Goal: Check status: Verify the current state of an ongoing process or item

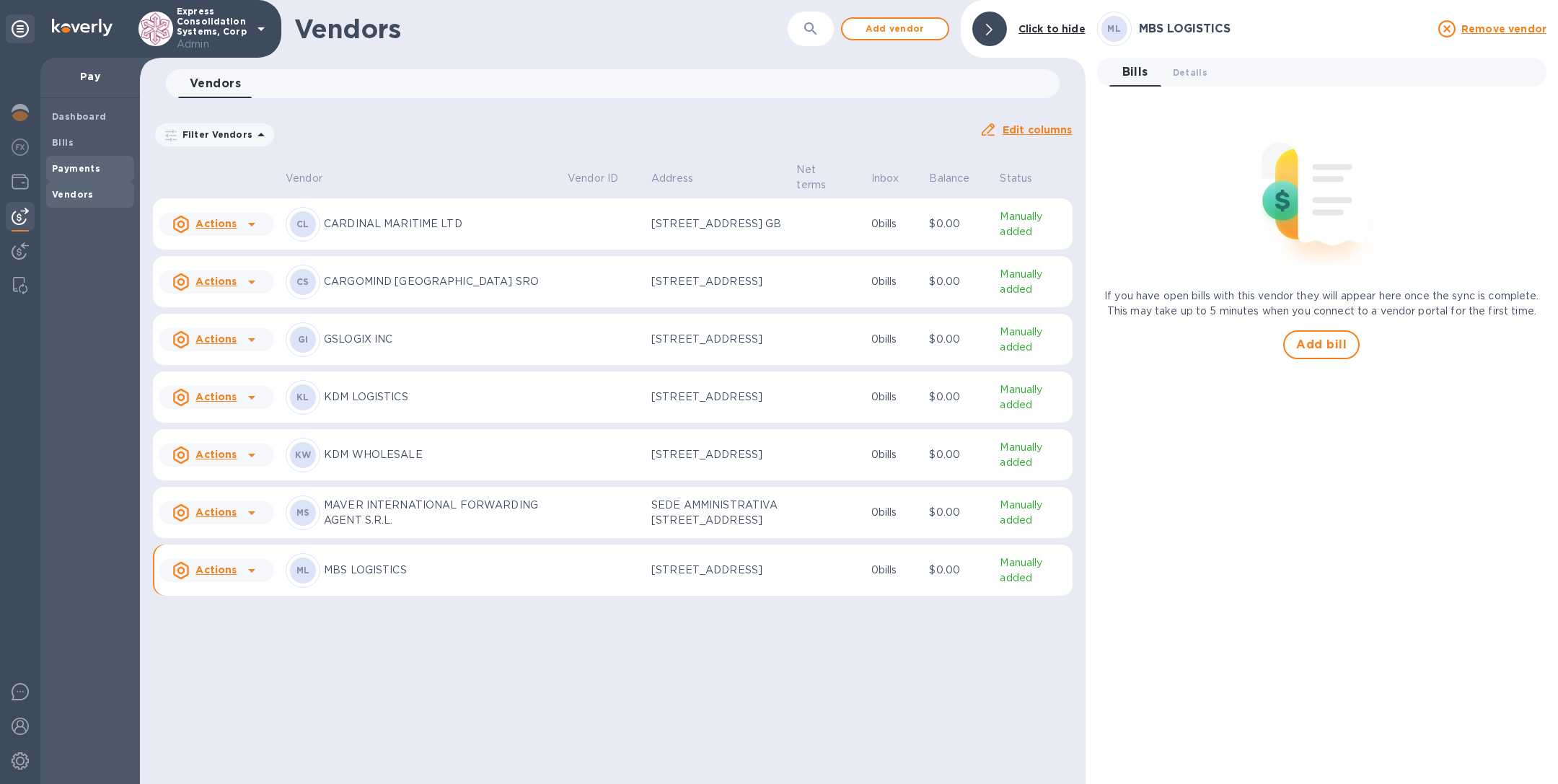
click at [58, 164] on b "Payments" at bounding box center [76, 168] width 49 height 11
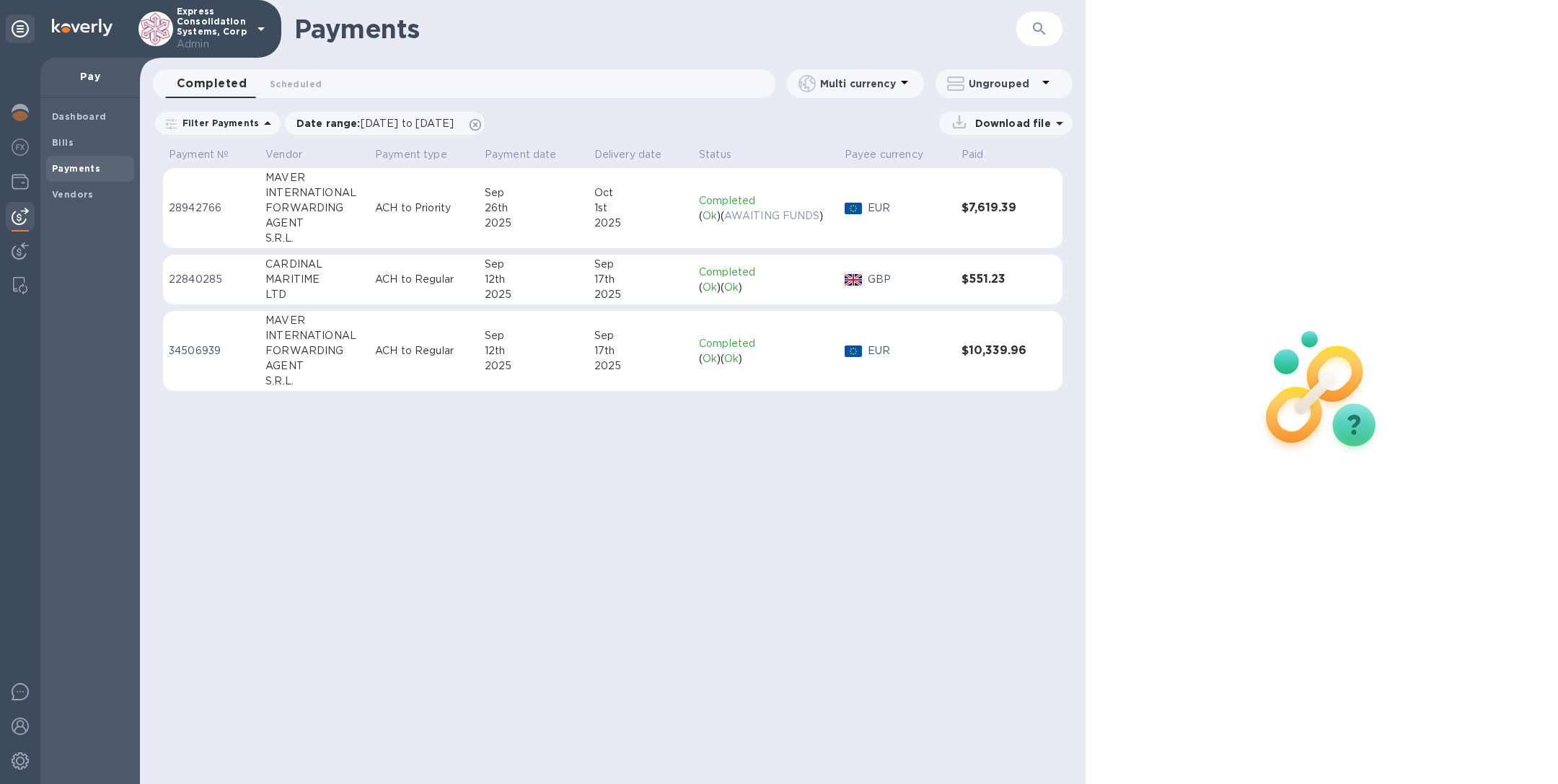
click at [302, 216] on div "AGENT" at bounding box center [314, 223] width 98 height 15
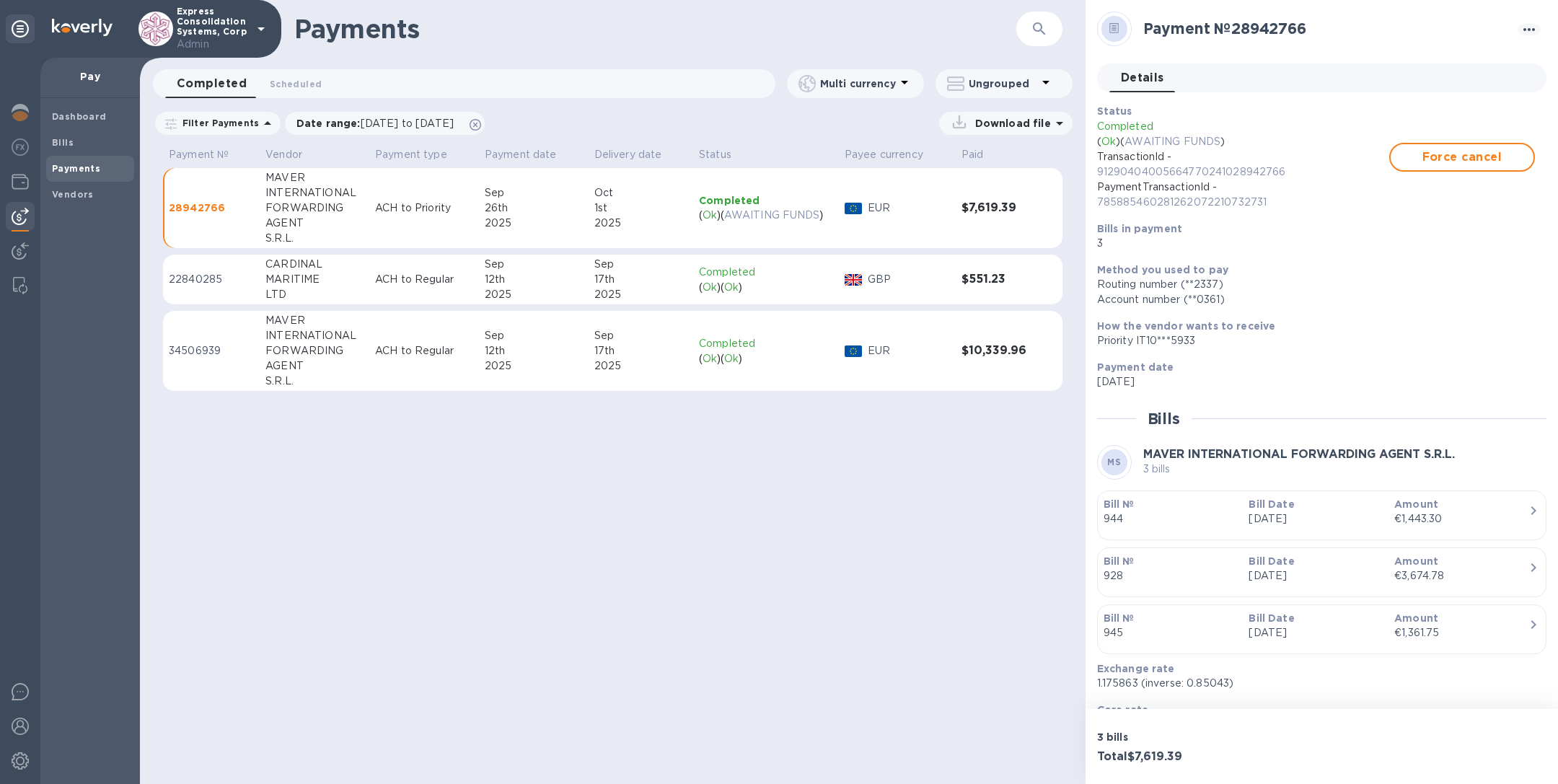
scroll to position [115, 0]
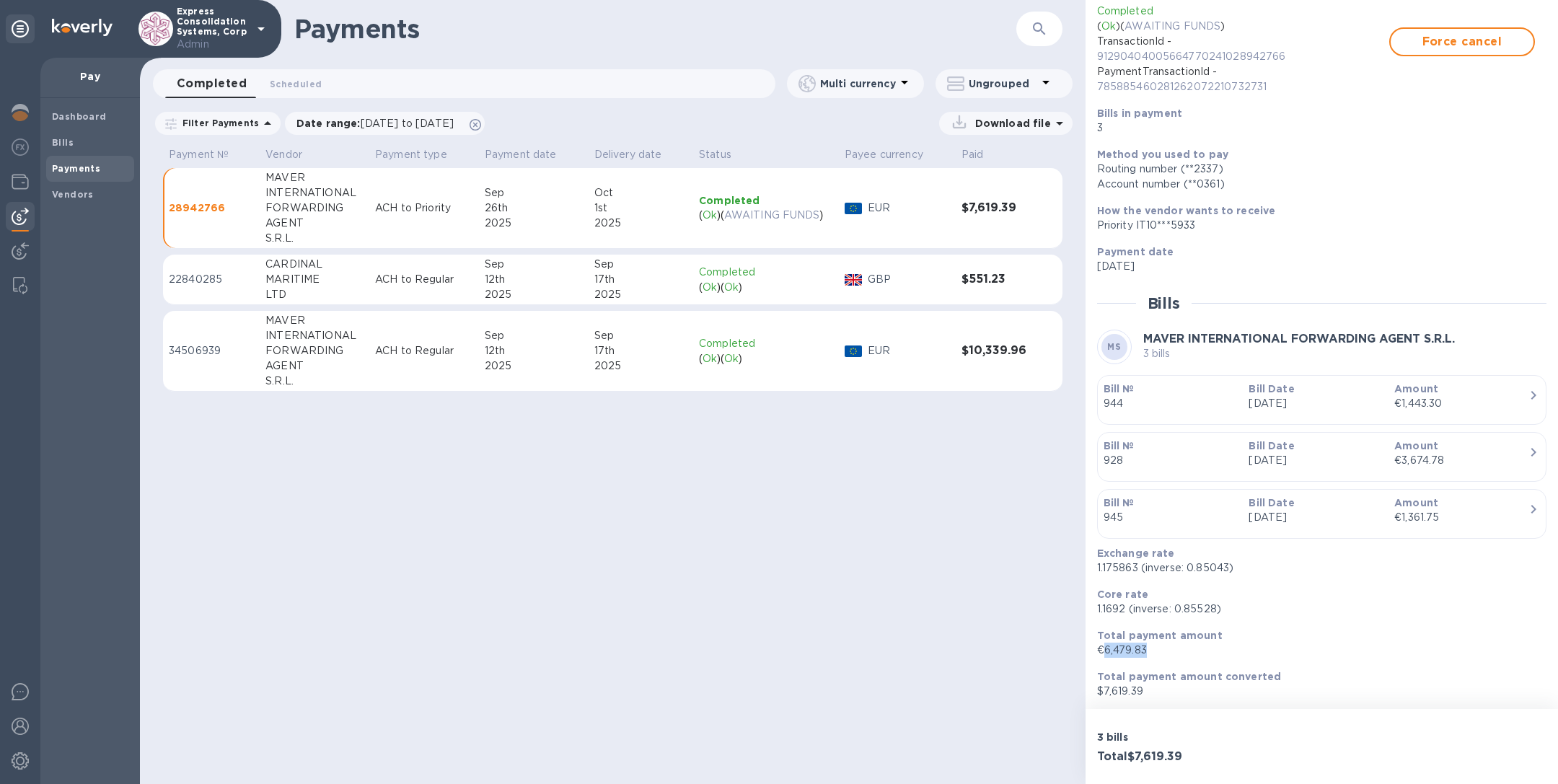
drag, startPoint x: 1162, startPoint y: 646, endPoint x: 1105, endPoint y: 645, distance: 57.0
click at [1105, 645] on p "€6,479.83" at bounding box center [1315, 649] width 437 height 15
copy p "6,479.83"
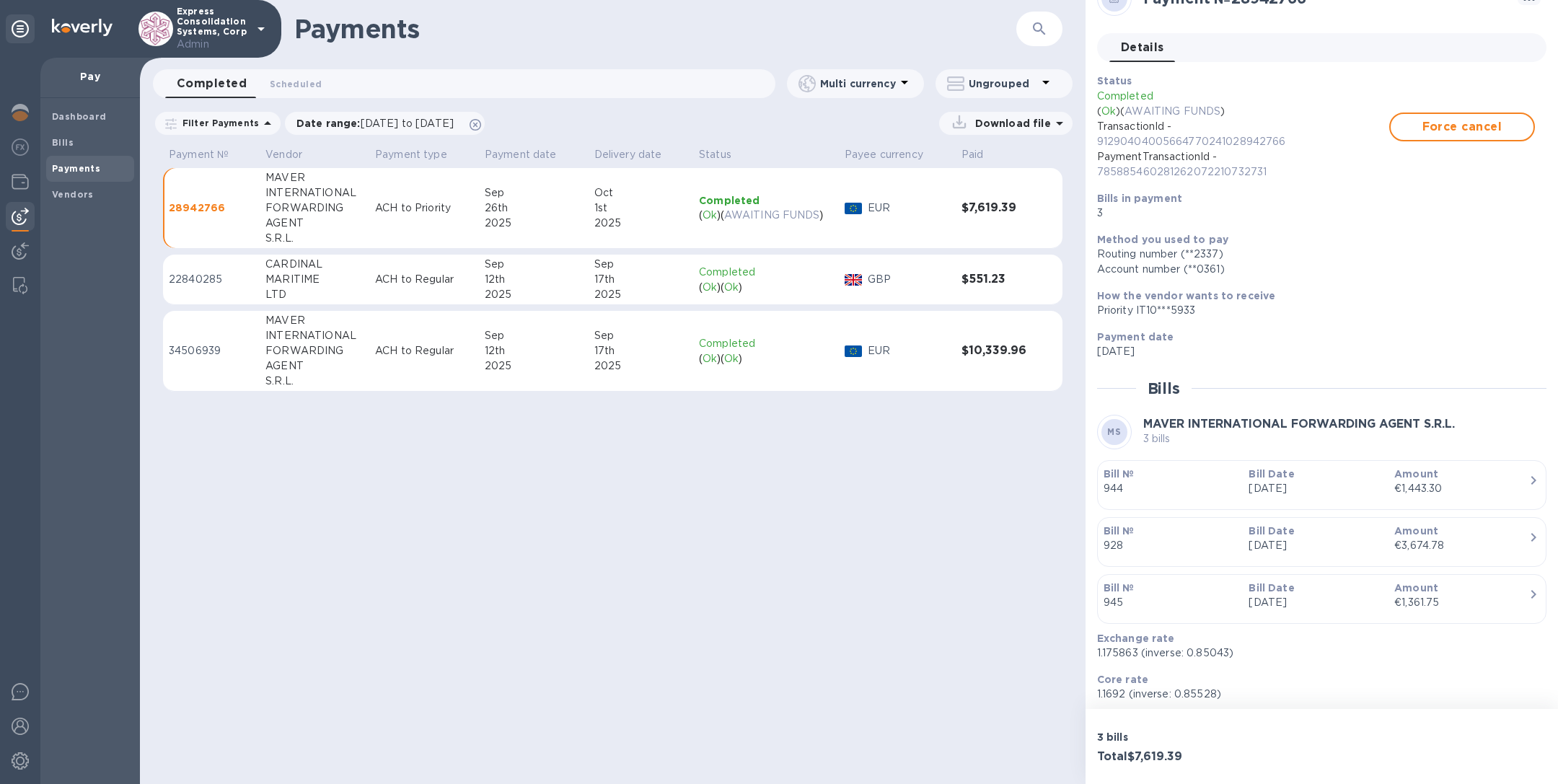
scroll to position [33, 0]
click at [422, 285] on p "ACH to Regular" at bounding box center [424, 278] width 98 height 15
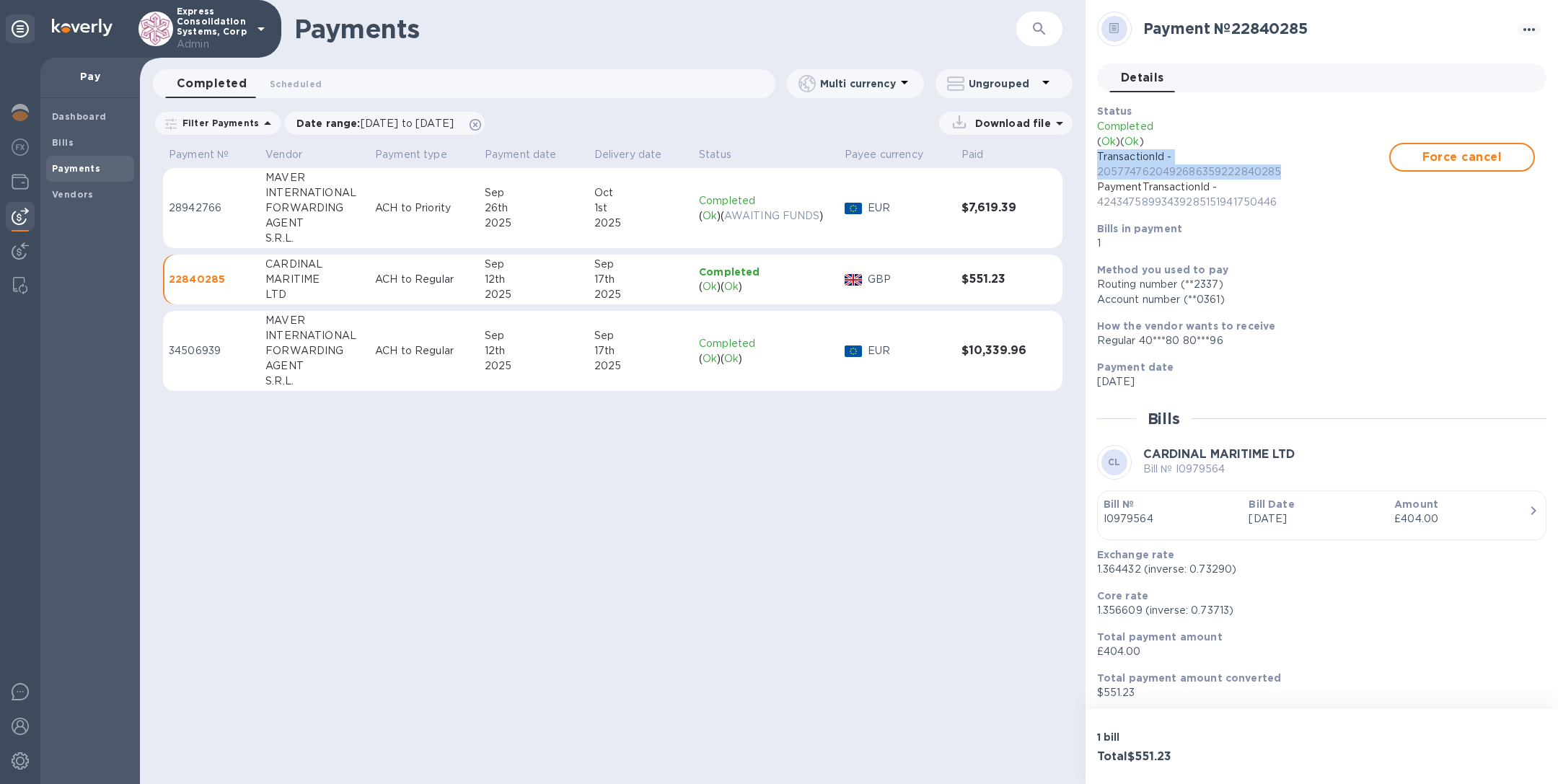
drag, startPoint x: 1286, startPoint y: 172, endPoint x: 1089, endPoint y: 158, distance: 197.5
click at [1089, 158] on div "Payment № 22840285 Details 0 Status Completed ( Ok ) ( Ok ) TransactionId - 205…" at bounding box center [1321, 354] width 472 height 708
